Goal: Find specific page/section: Find specific page/section

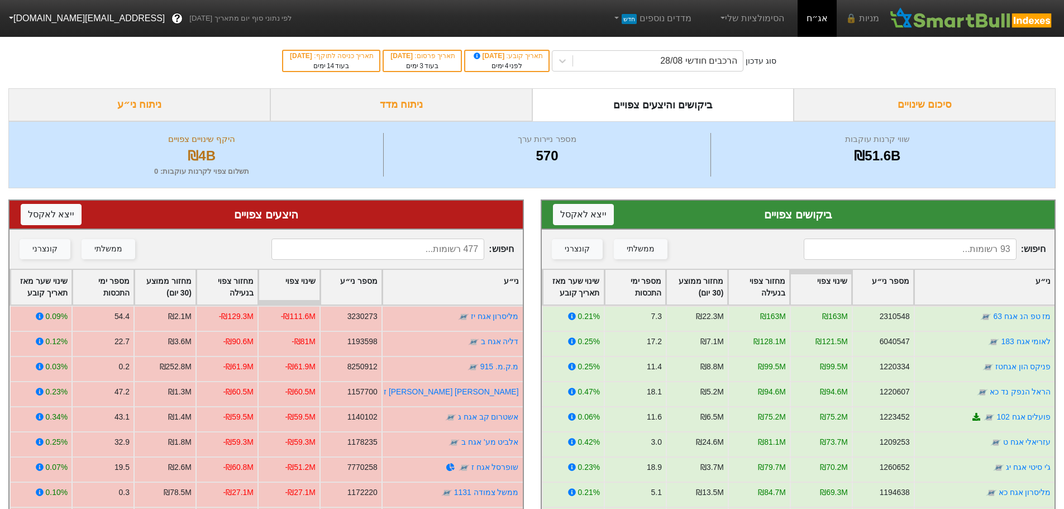
click at [927, 253] on input at bounding box center [910, 249] width 213 height 21
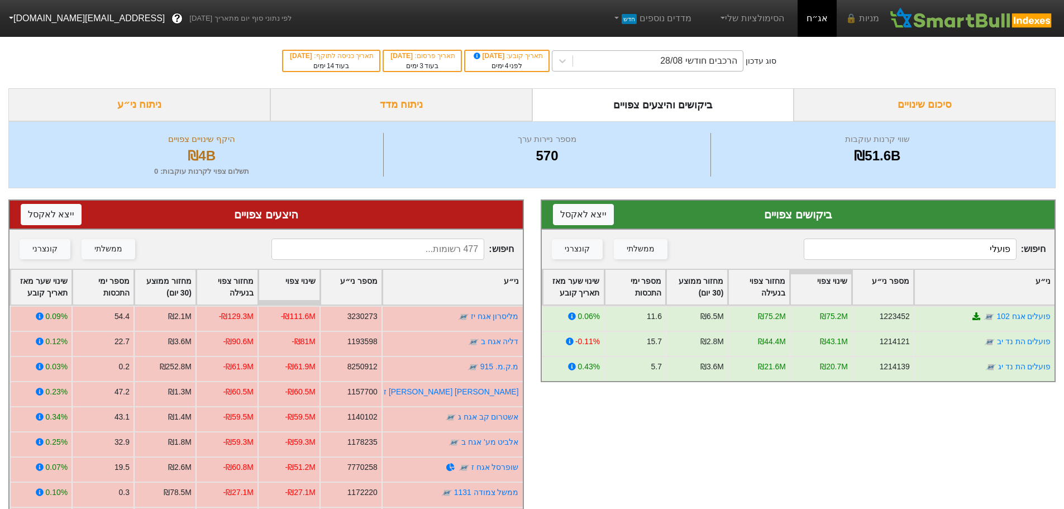
click at [585, 55] on div "הרכבים חודשי 28/08" at bounding box center [658, 61] width 170 height 20
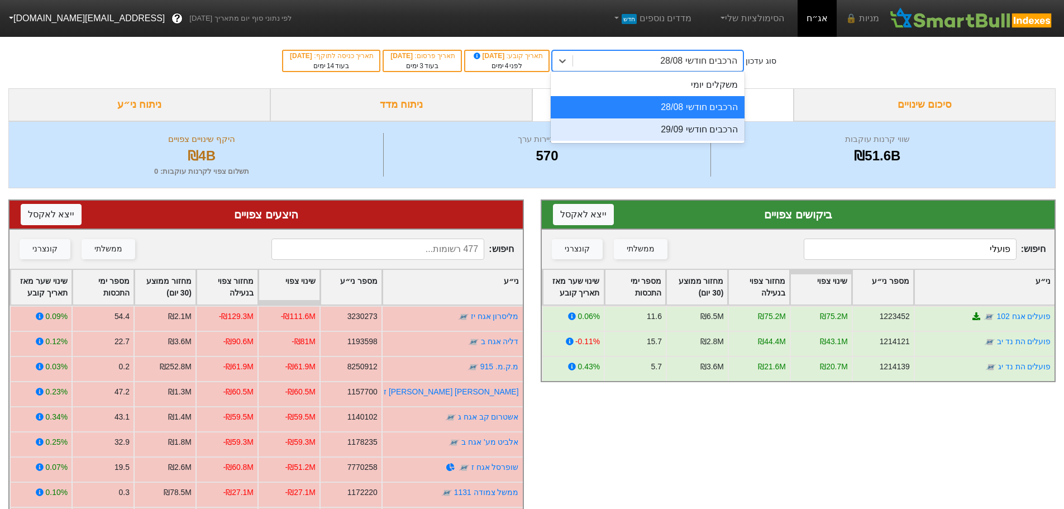
click at [687, 130] on div "הרכבים חודשי 29/09" at bounding box center [648, 129] width 194 height 22
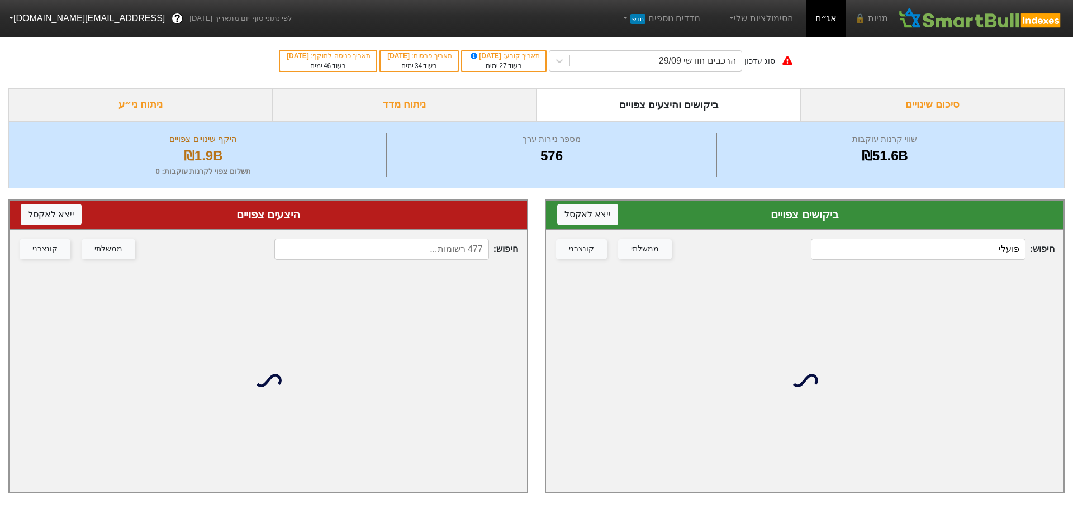
click at [978, 256] on input "פועלי" at bounding box center [918, 249] width 215 height 21
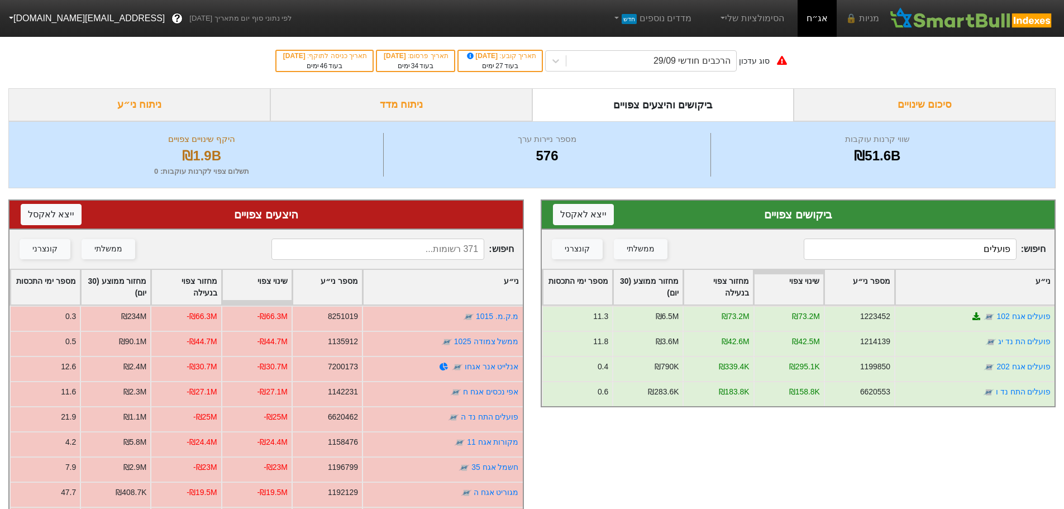
type input "פועלים"
click at [453, 250] on input at bounding box center [378, 249] width 213 height 21
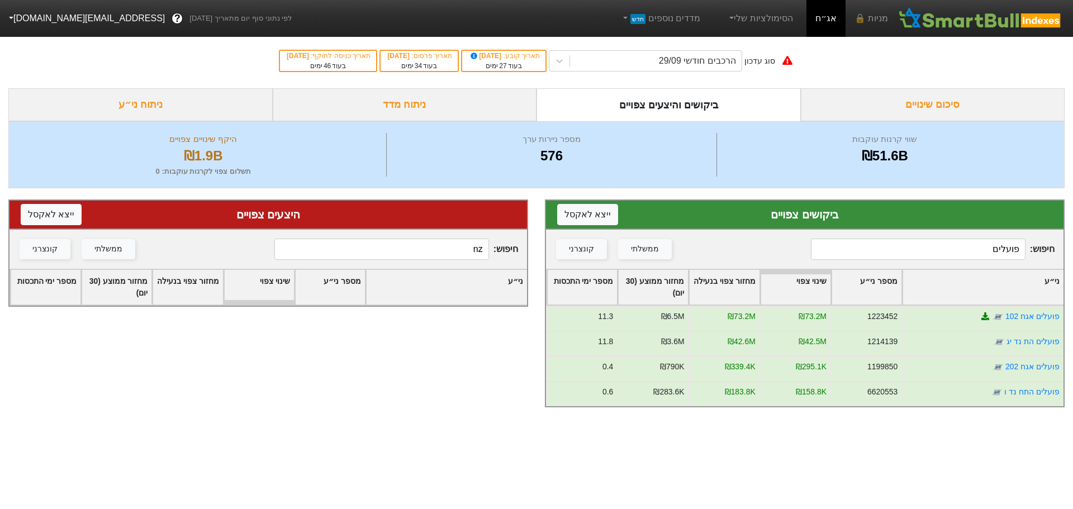
type input "n"
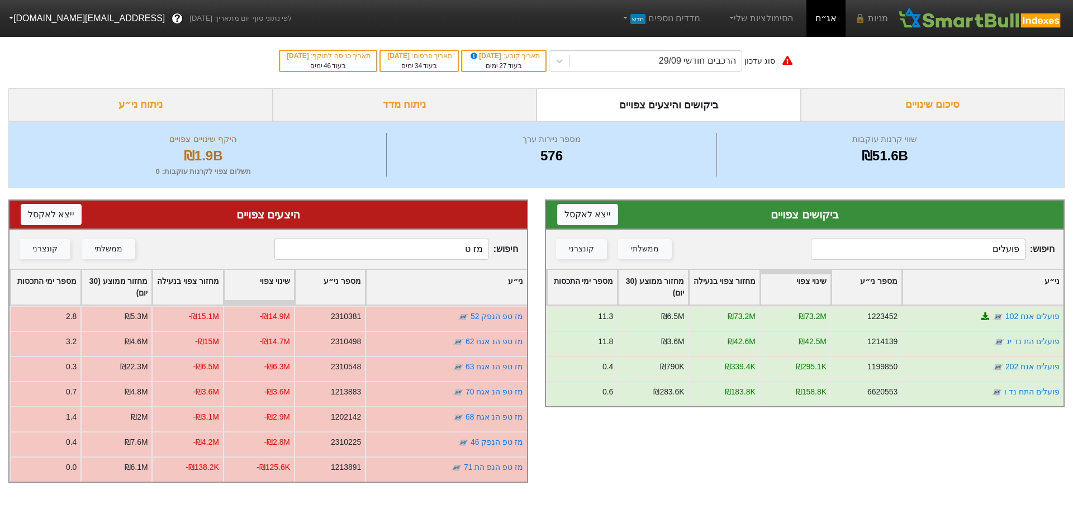
type input "מז ט"
